Goal: Transaction & Acquisition: Purchase product/service

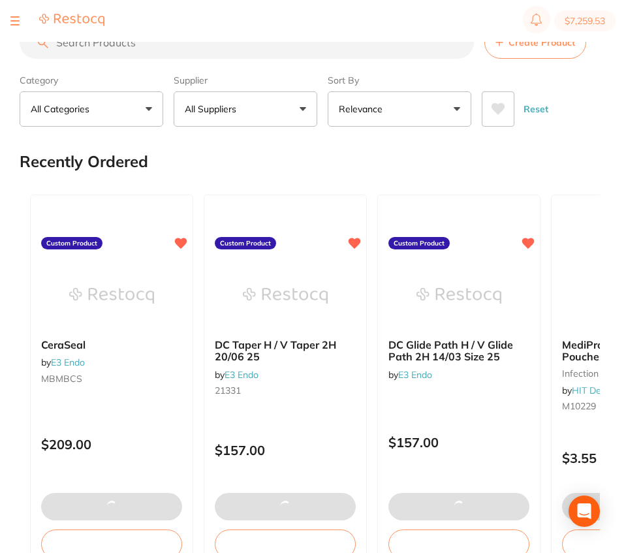
type input "8"
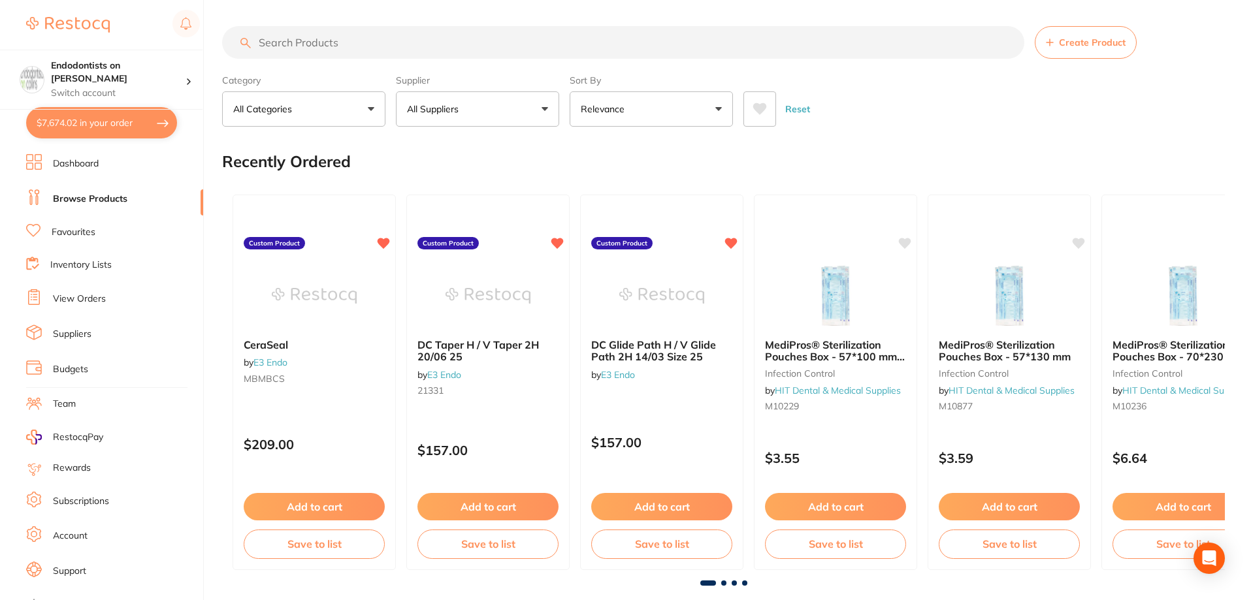
click at [95, 129] on button "$7,674.02 in your order" at bounding box center [101, 122] width 151 height 31
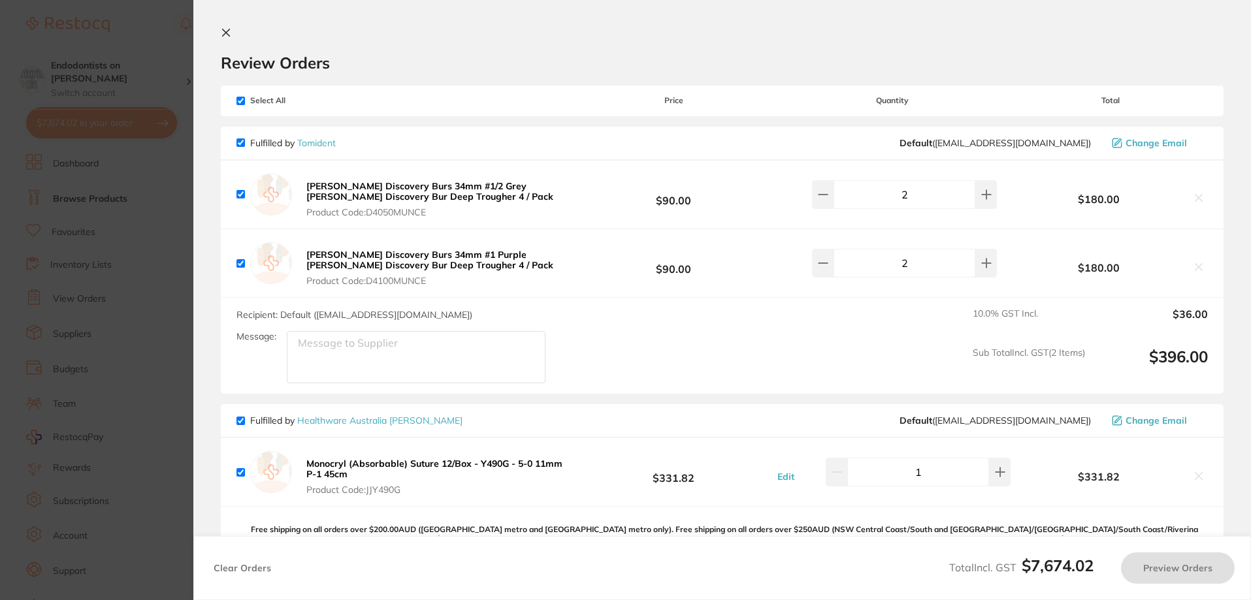
checkbox input "true"
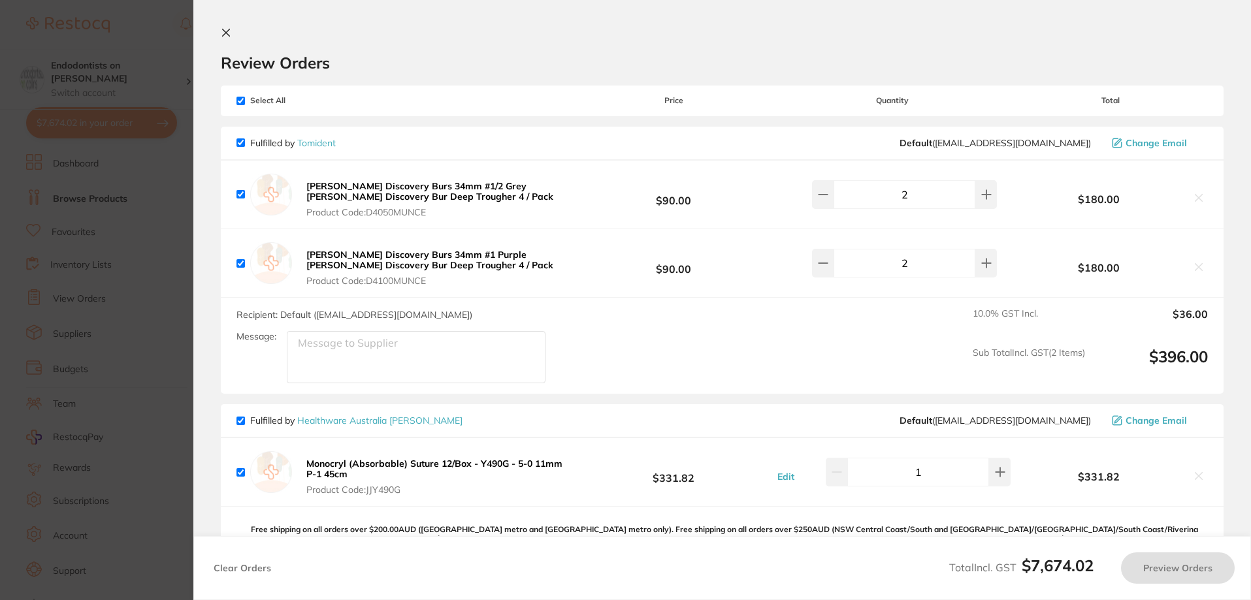
checkbox input "true"
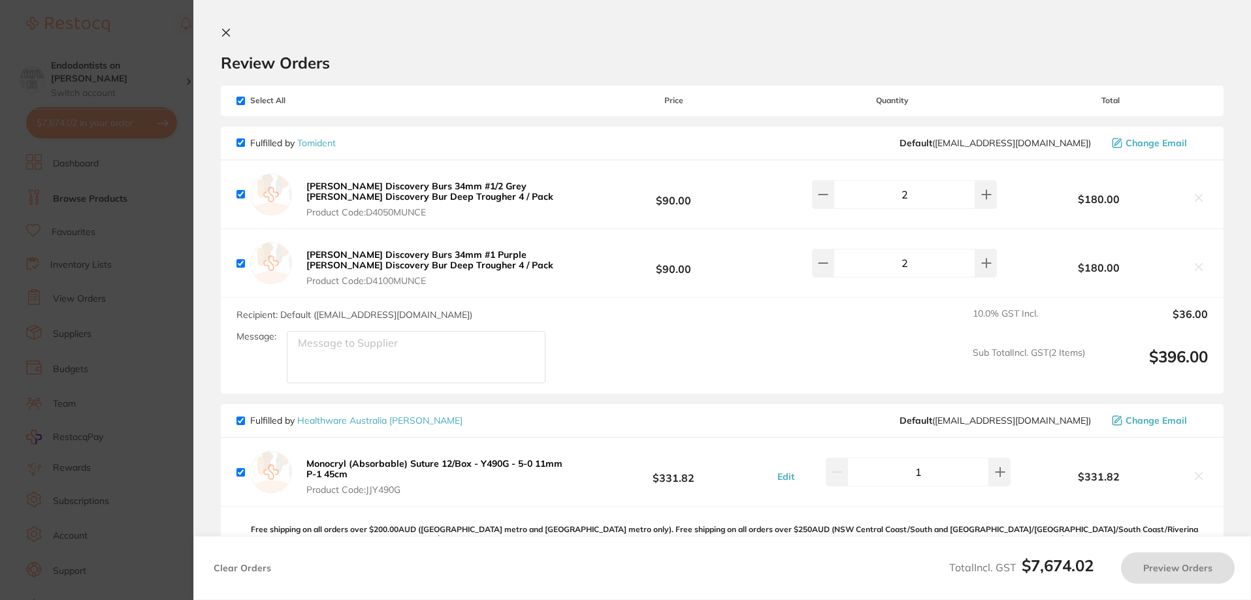
checkbox input "true"
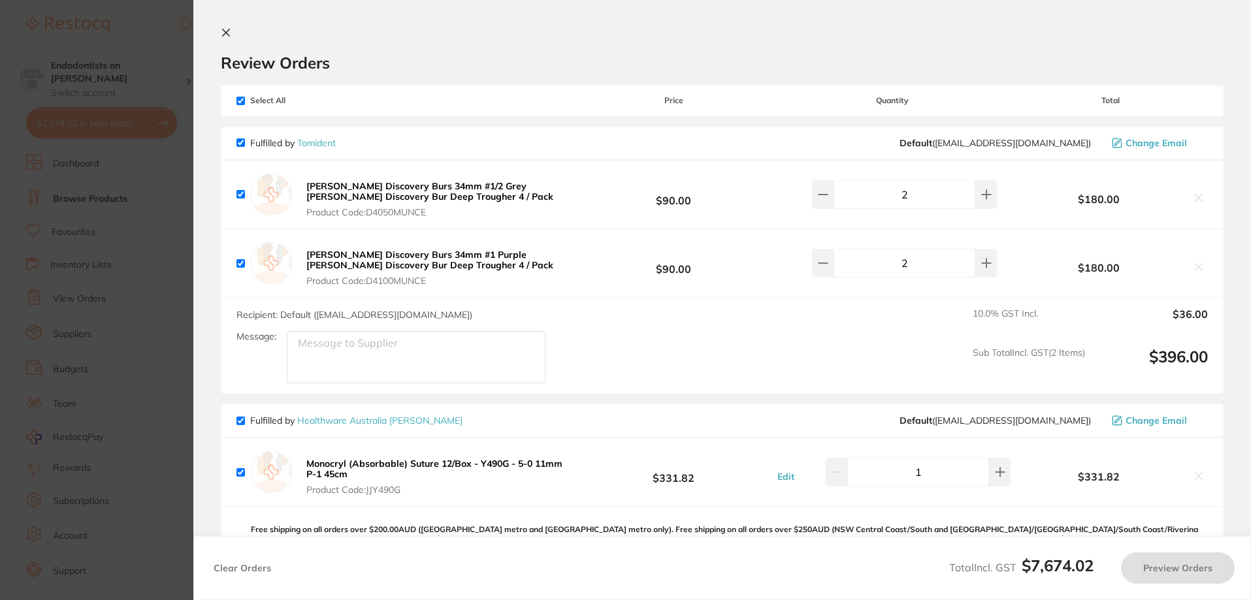
checkbox input "true"
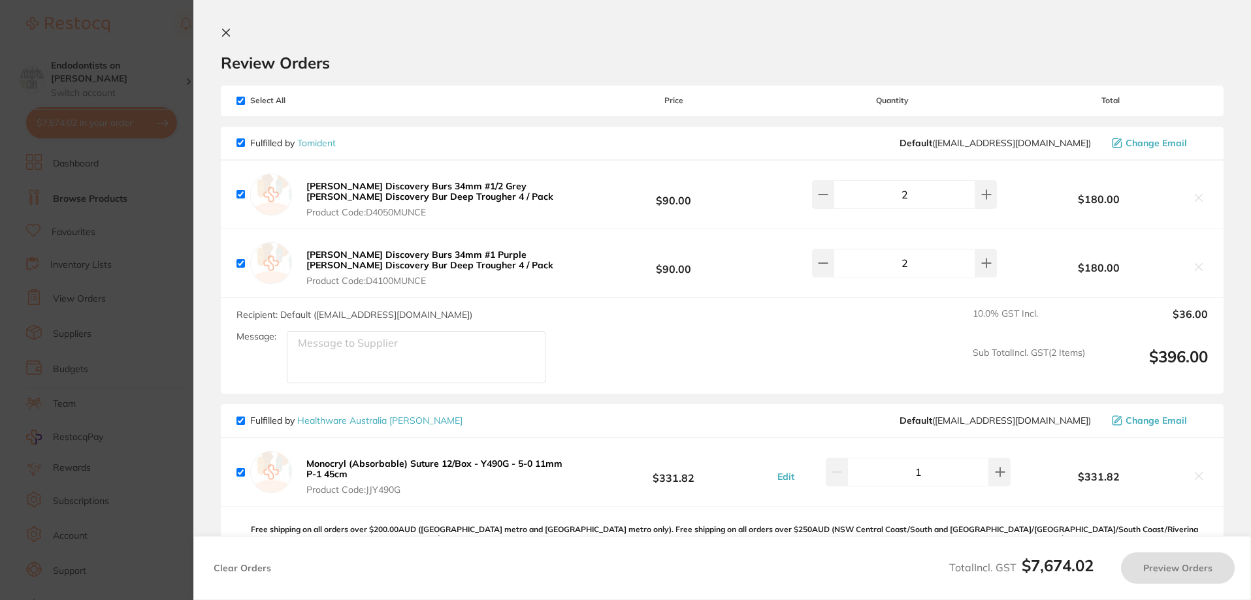
checkbox input "true"
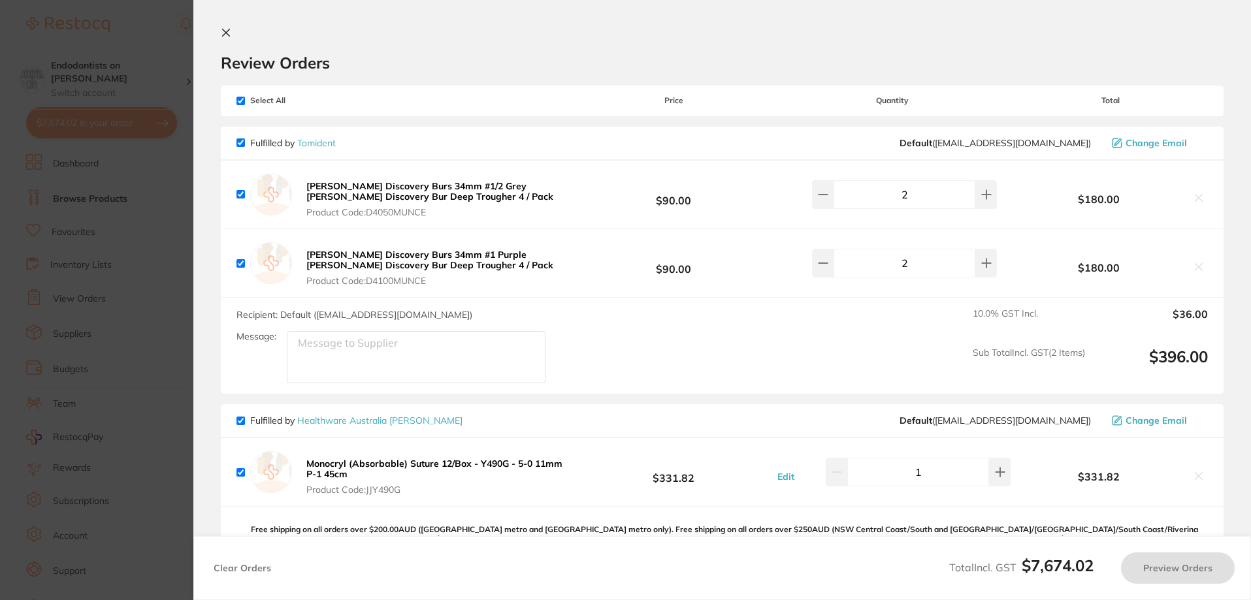
checkbox input "true"
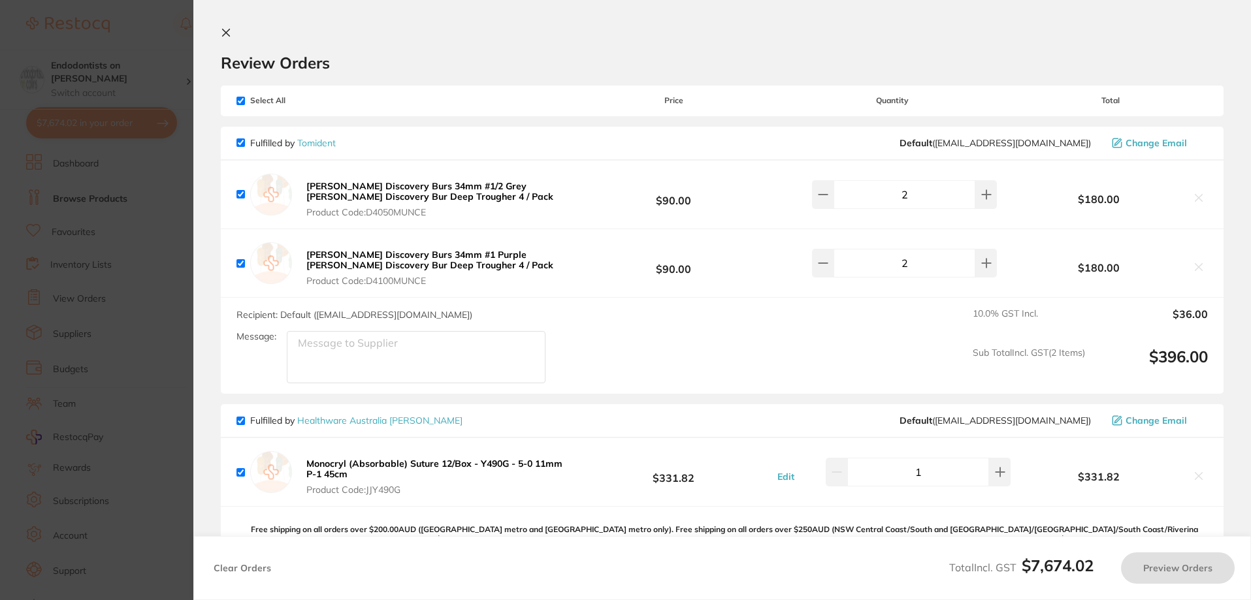
checkbox input "true"
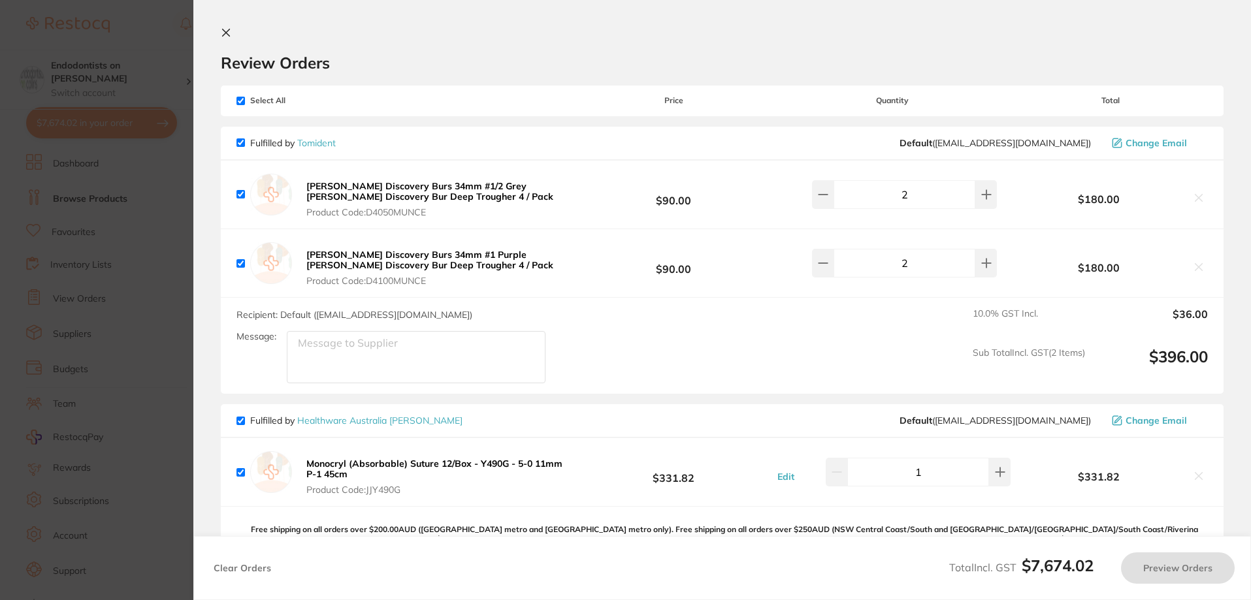
checkbox input "true"
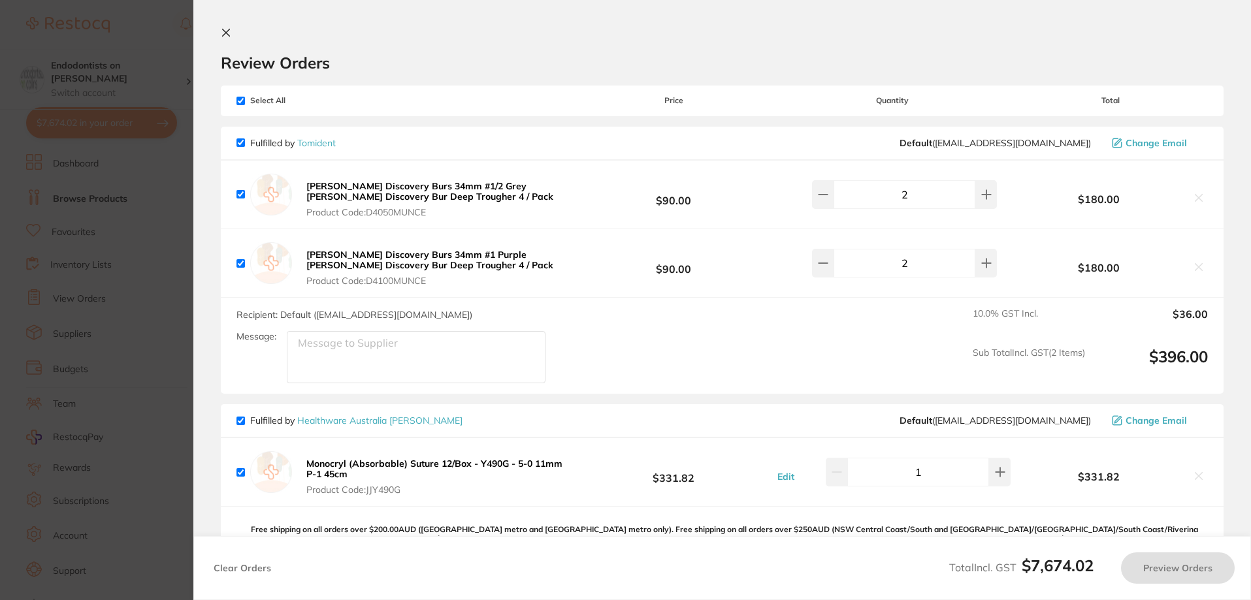
checkbox input "true"
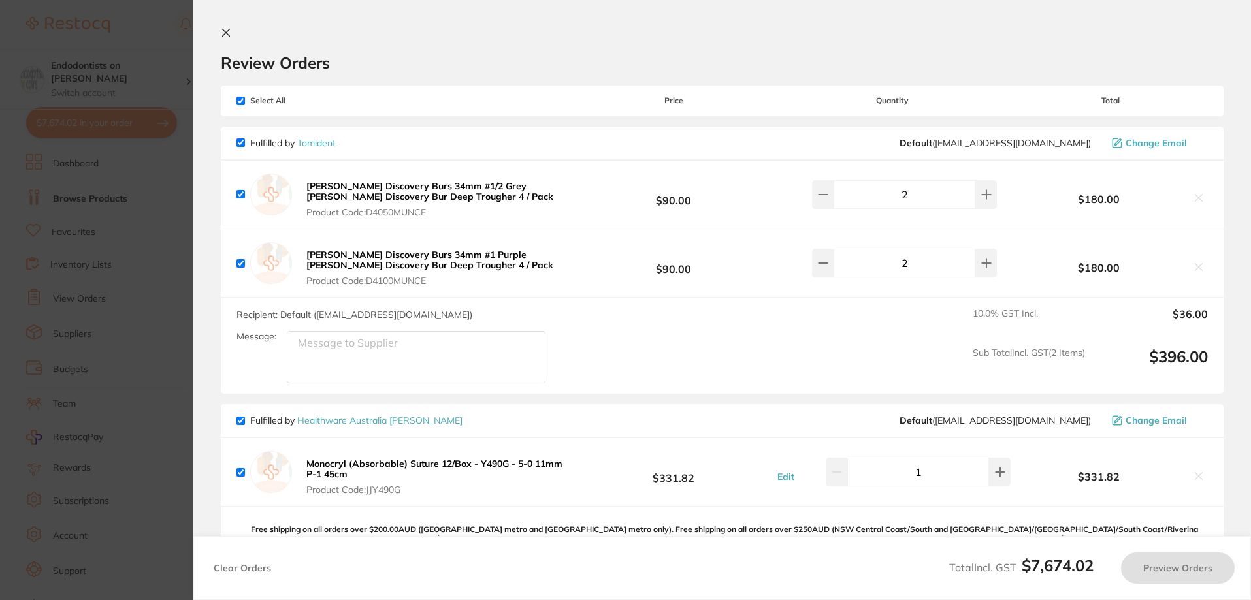
checkbox input "true"
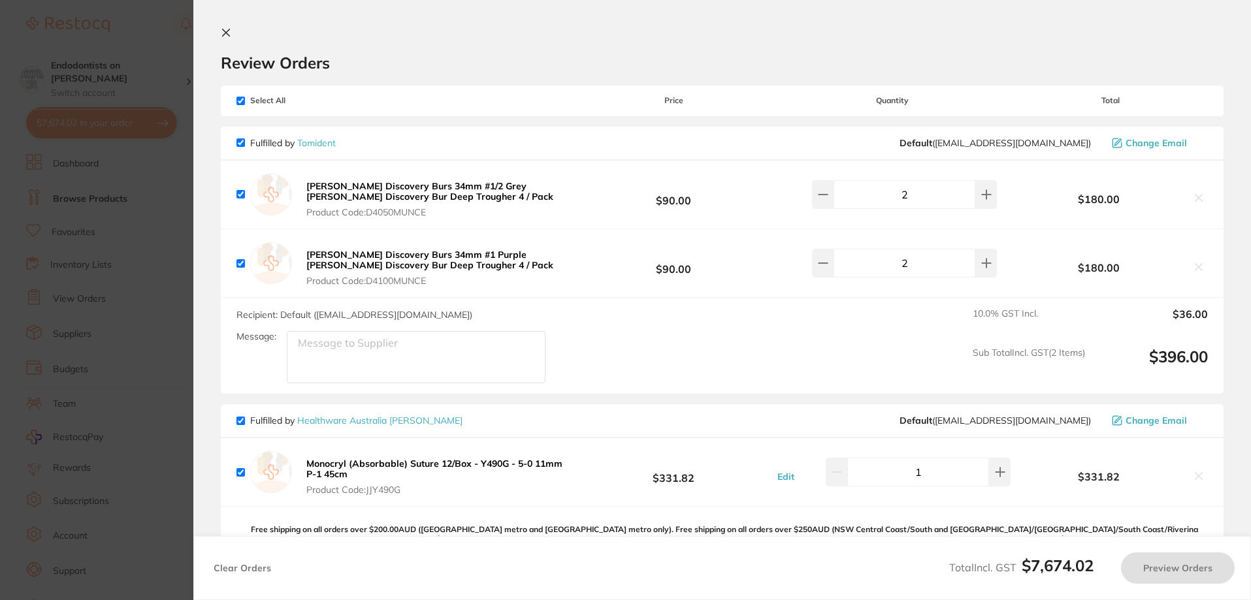
checkbox input "true"
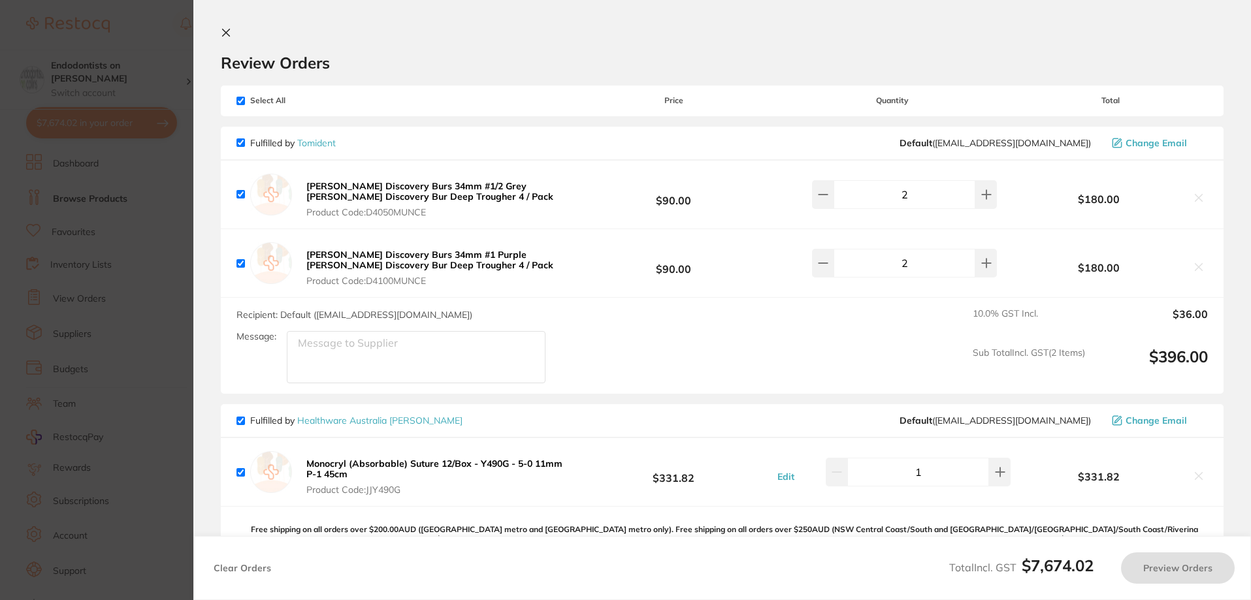
checkbox input "true"
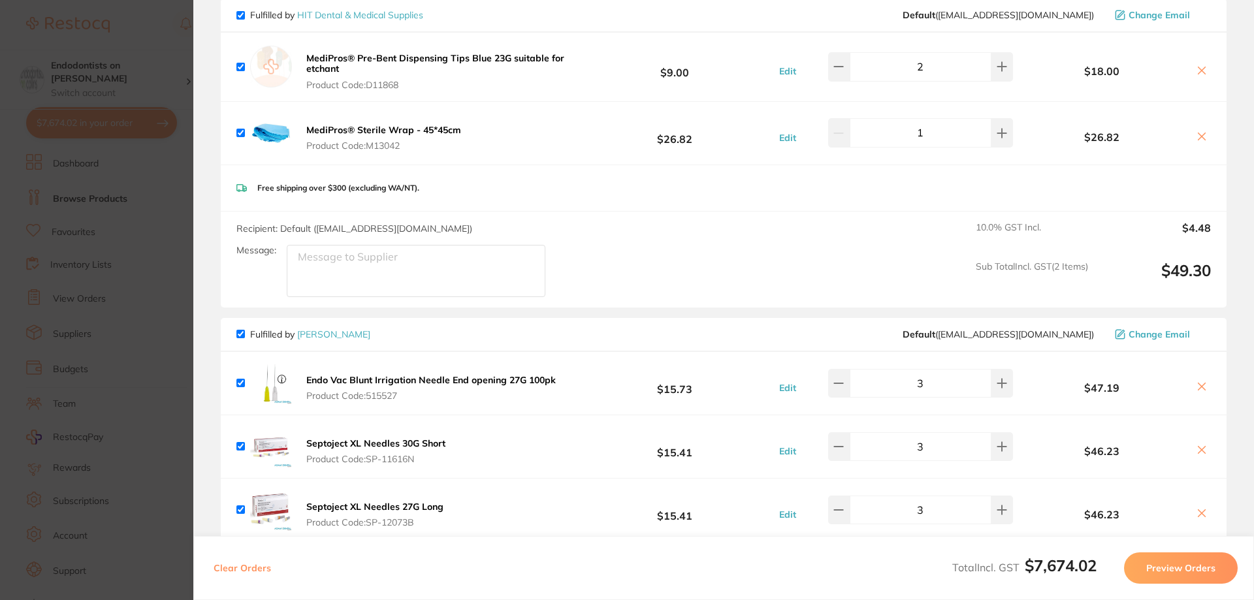
scroll to position [1633, 0]
